Goal: Navigation & Orientation: Find specific page/section

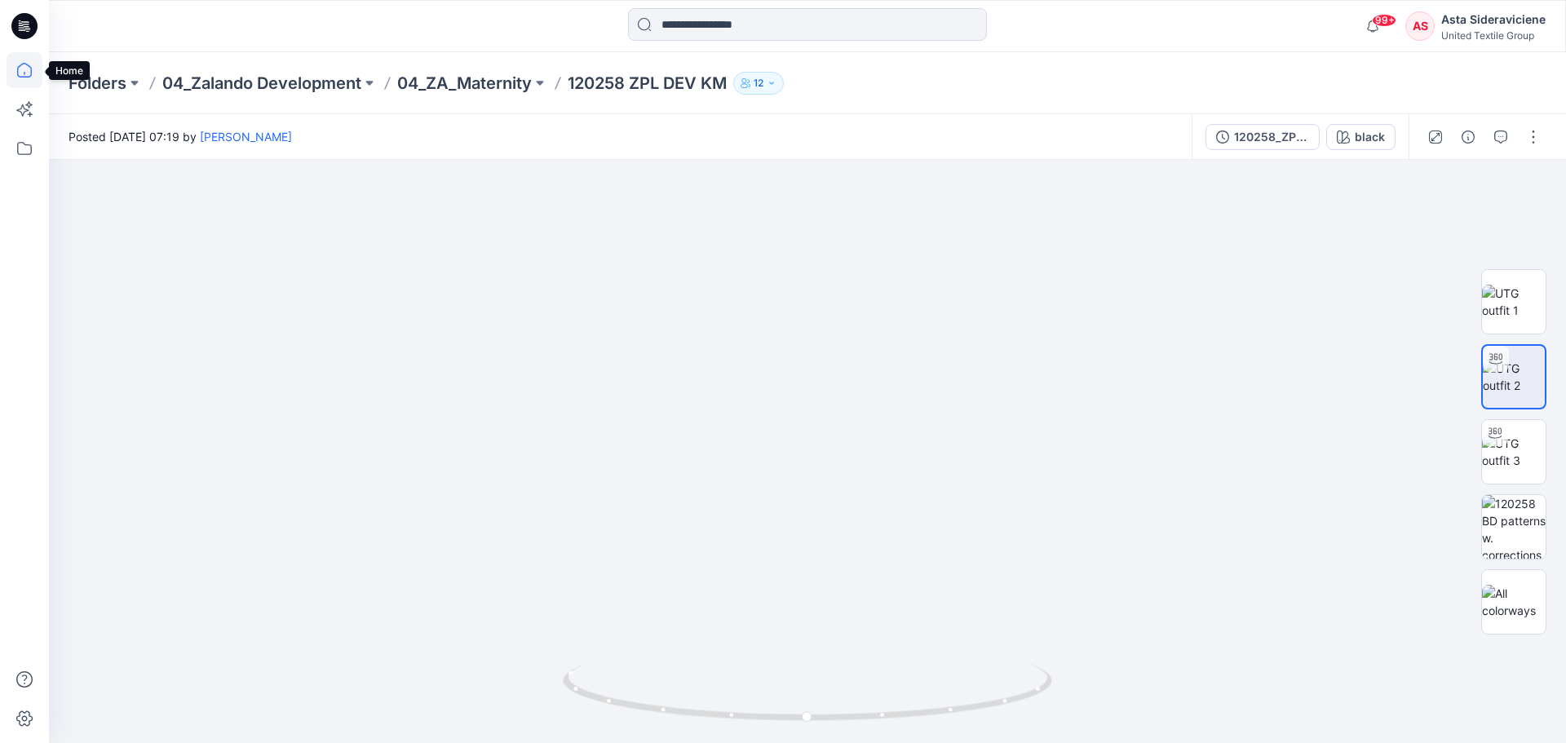
click at [28, 68] on icon at bounding box center [25, 70] width 36 height 36
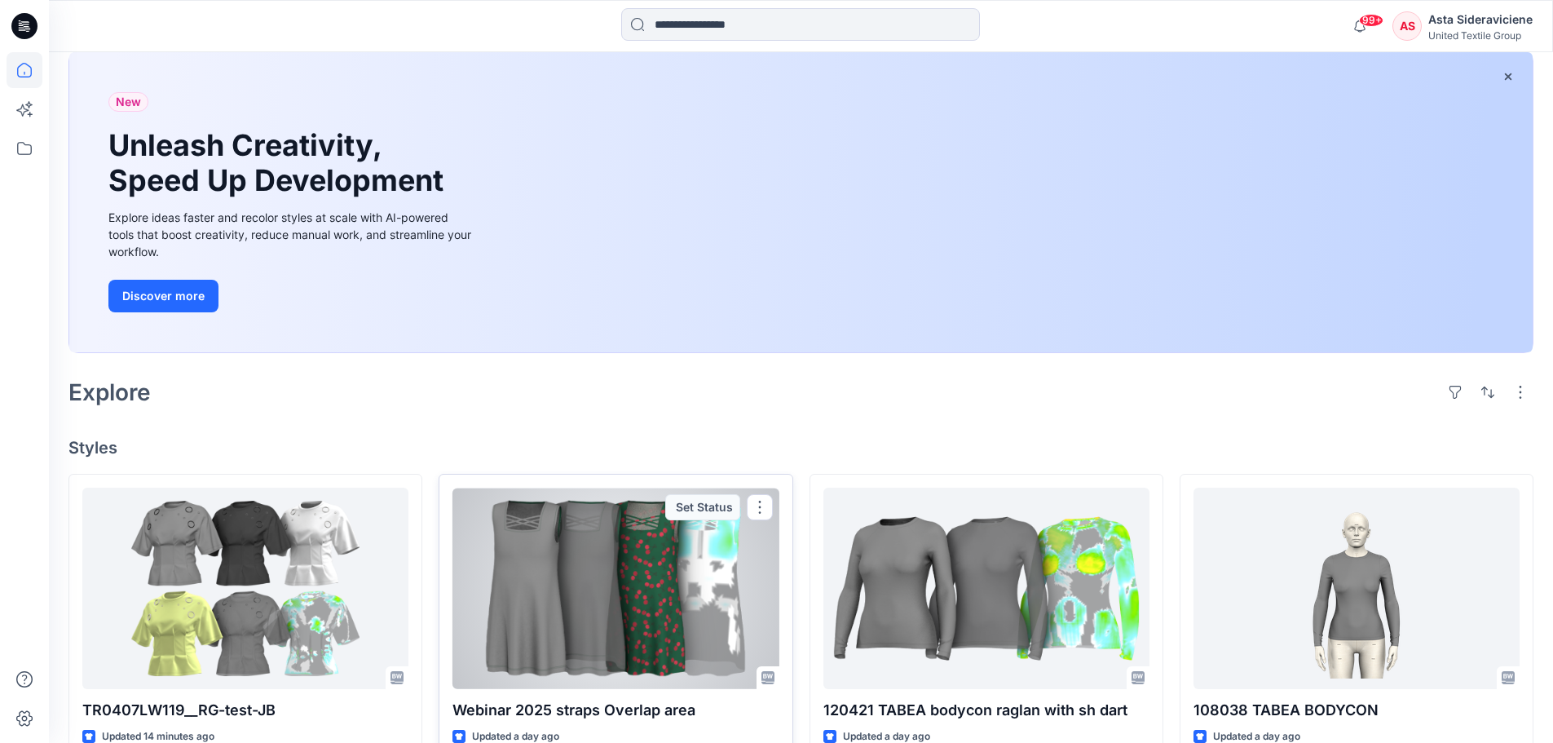
scroll to position [163, 0]
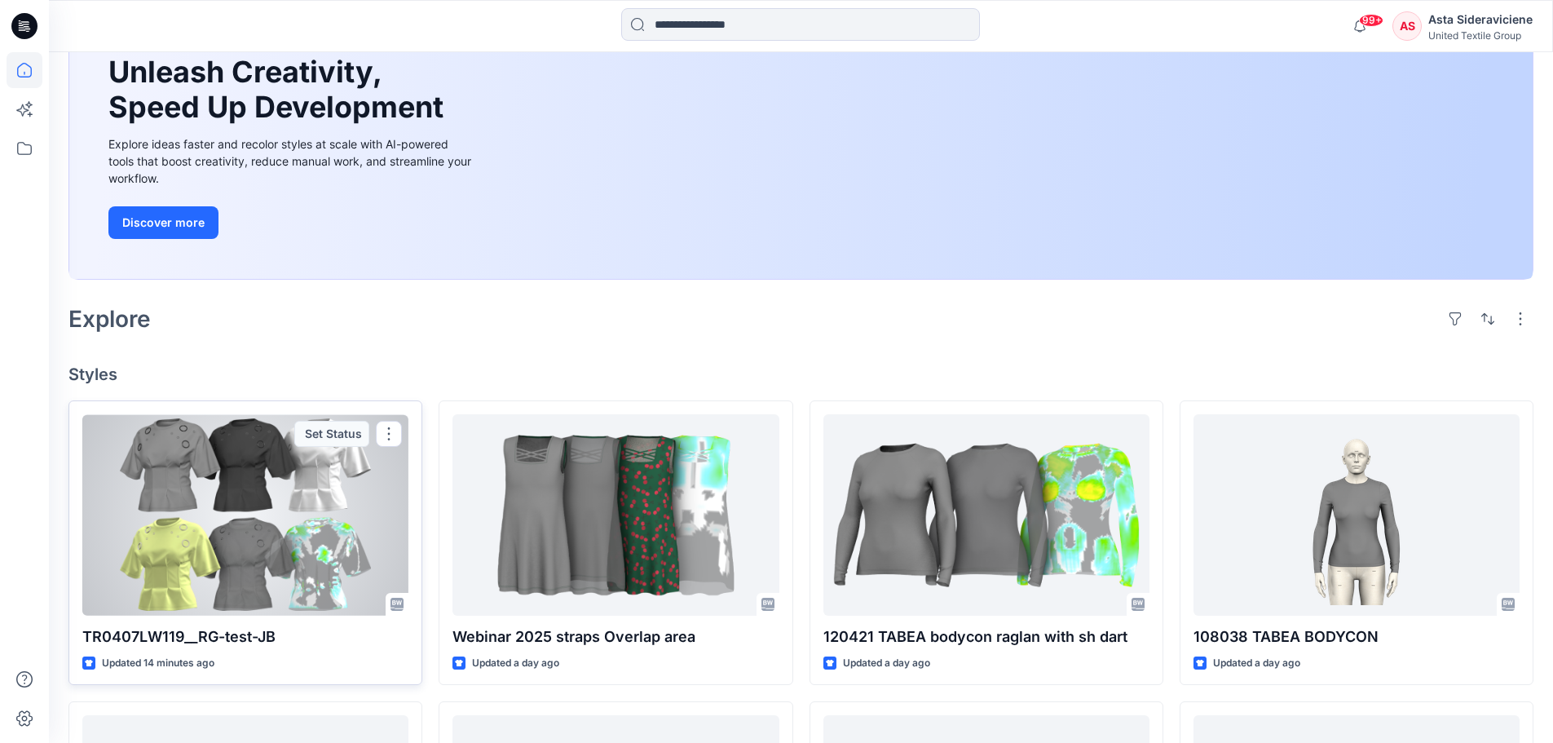
click at [245, 544] on div at bounding box center [245, 514] width 326 height 201
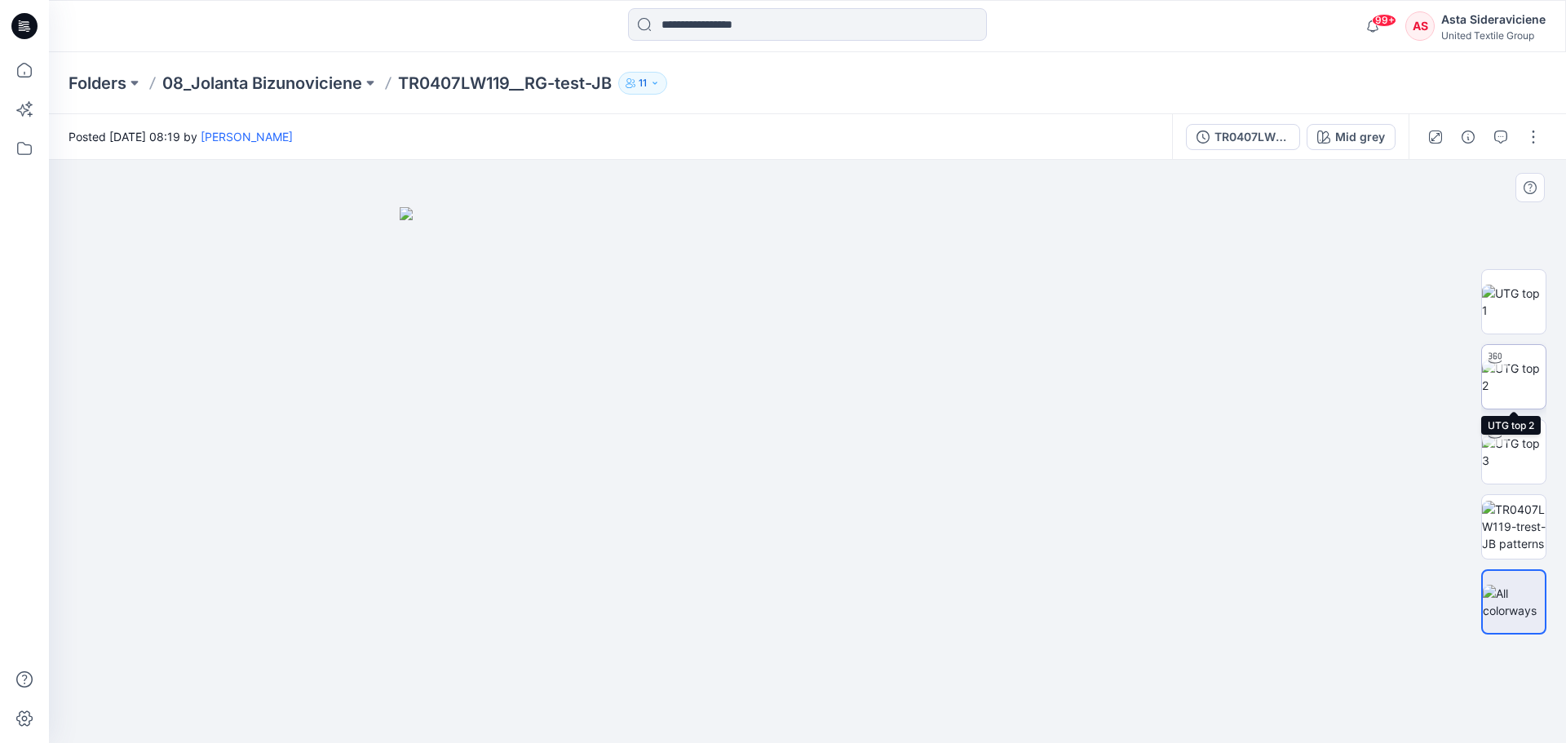
click at [1525, 378] on img at bounding box center [1514, 377] width 64 height 34
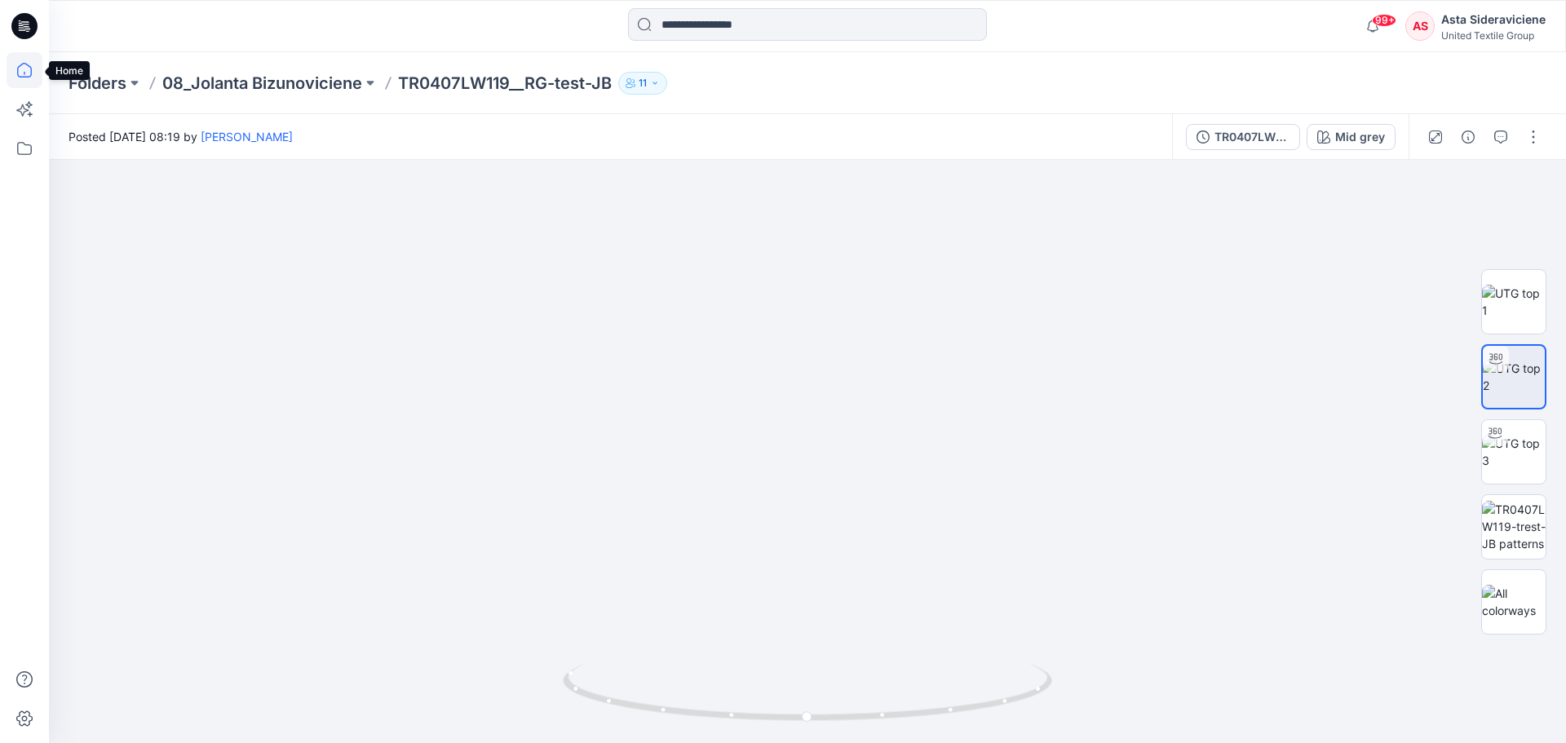
click at [14, 70] on icon at bounding box center [25, 70] width 36 height 36
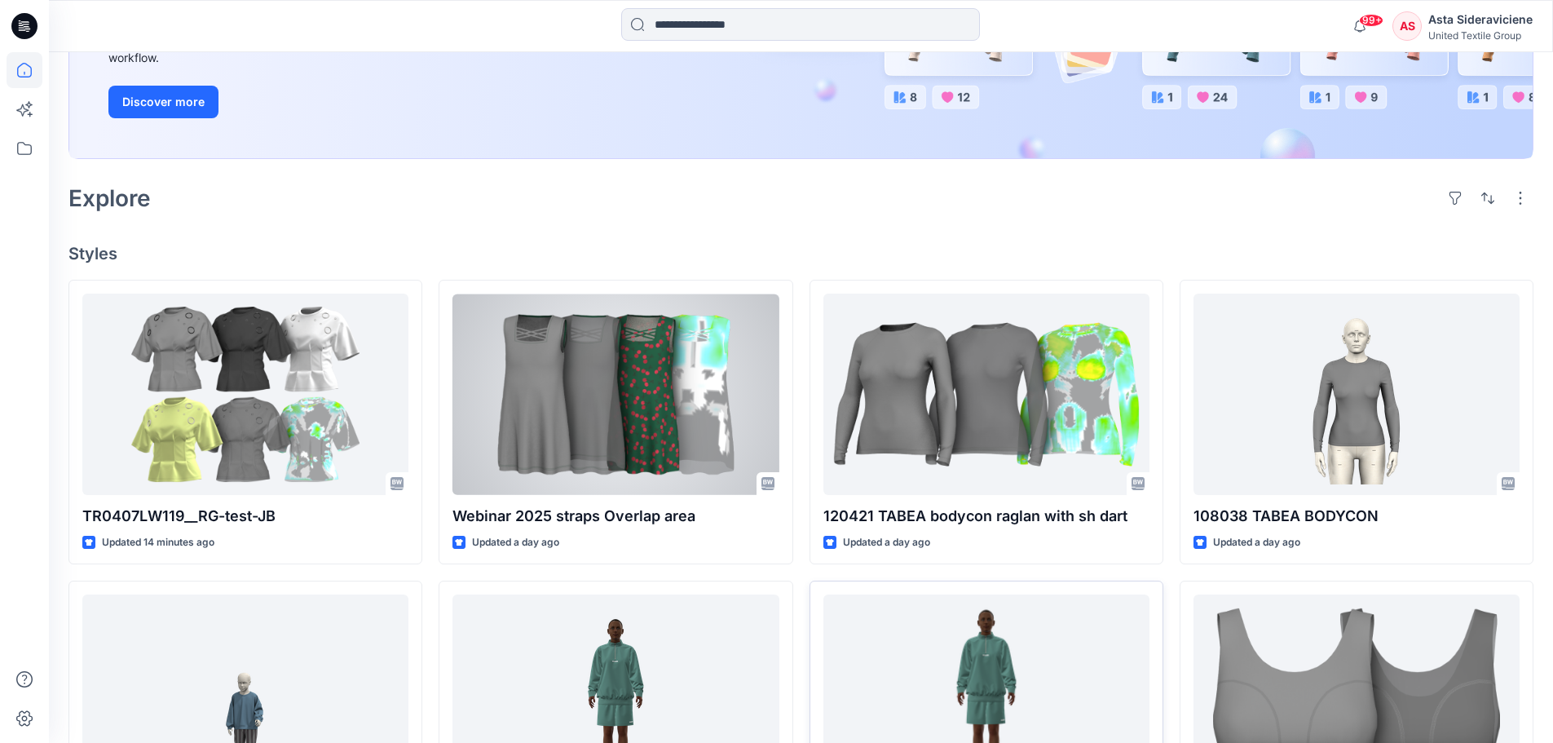
scroll to position [408, 0]
